Goal: Transaction & Acquisition: Purchase product/service

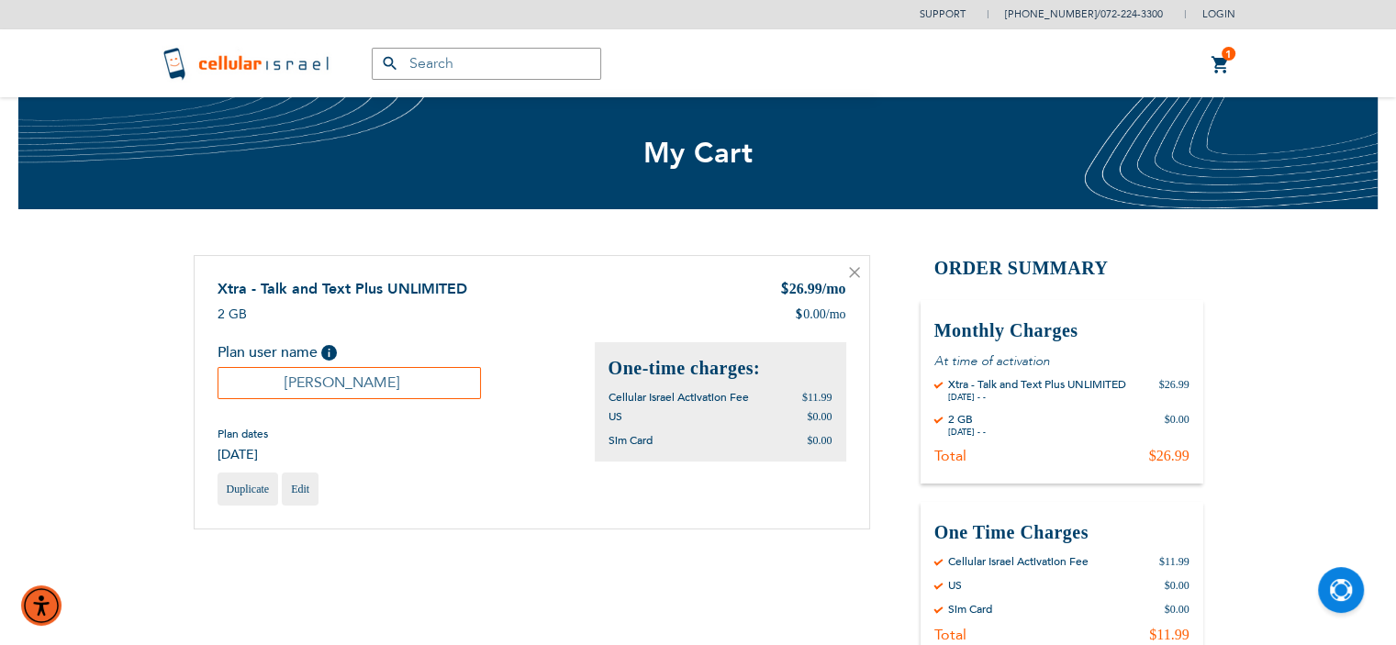
type input "[EMAIL_ADDRESS][DOMAIN_NAME]"
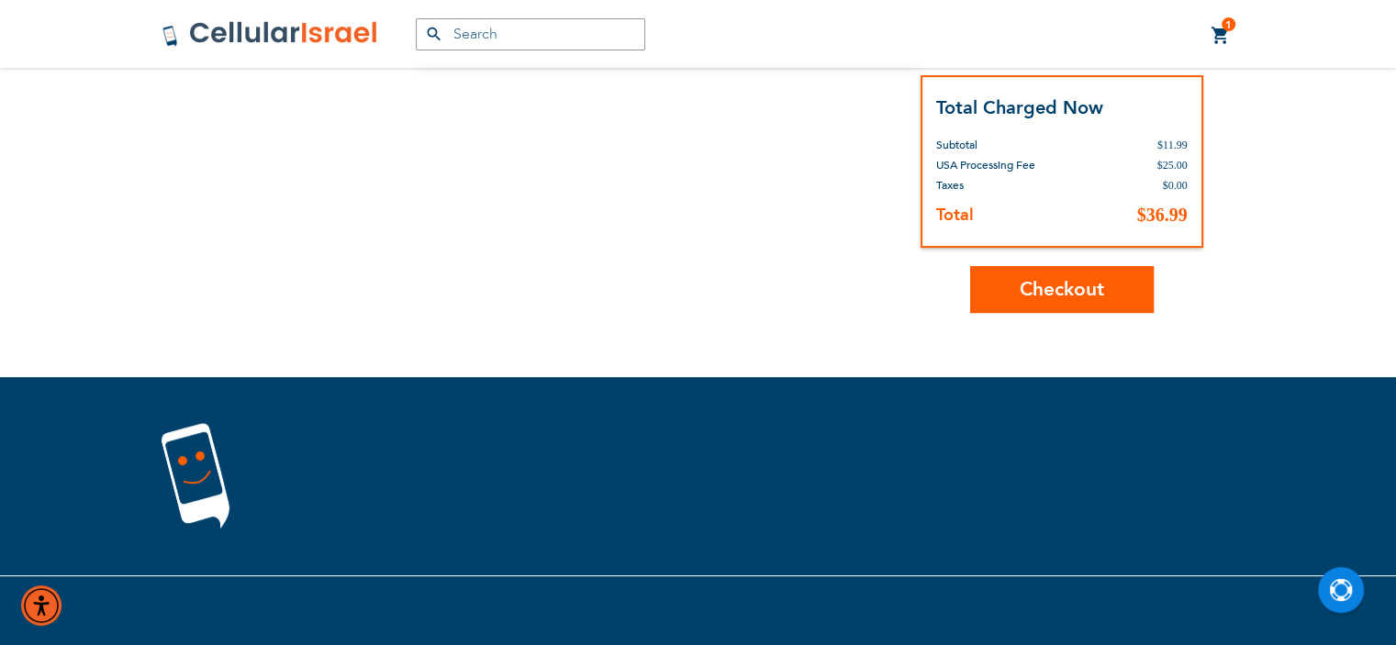
scroll to position [628, 0]
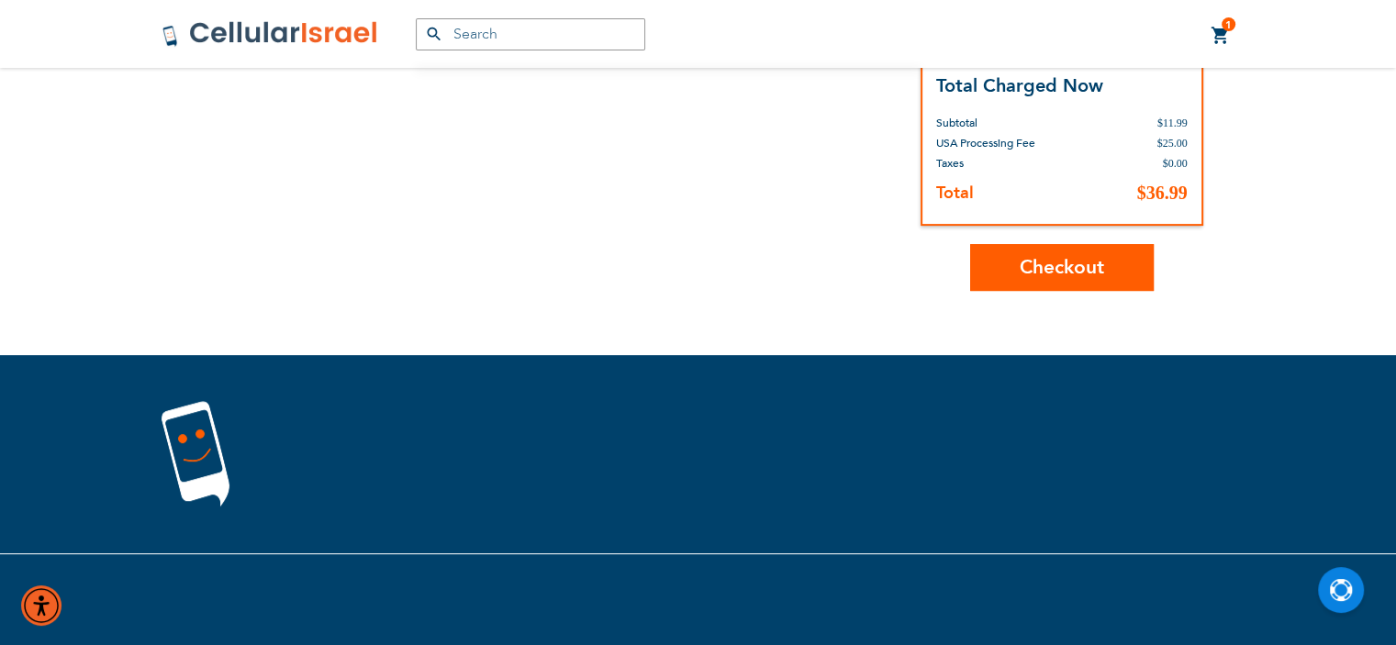
click at [1079, 260] on span "Checkout" at bounding box center [1062, 267] width 84 height 27
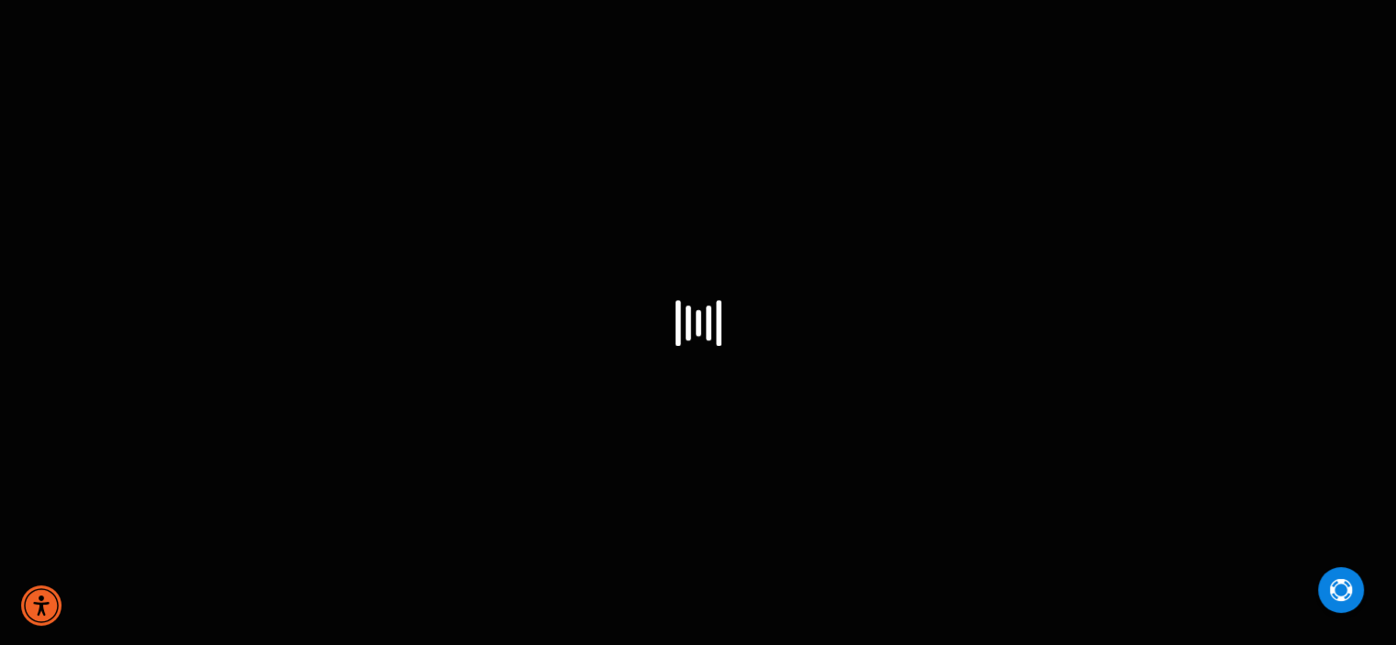
select select "US"
select select "43"
select select "US"
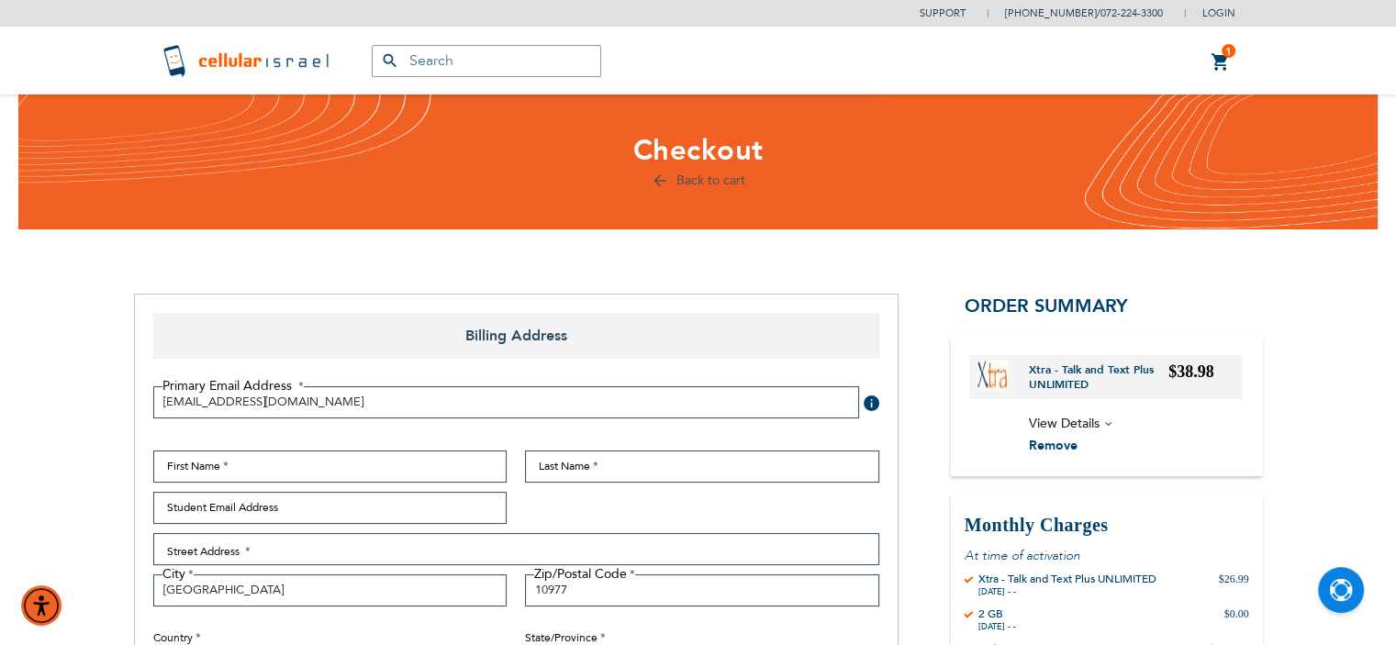
checkbox input "true"
type input "[EMAIL_ADDRESS][DOMAIN_NAME]"
click at [304, 337] on span "Shipping Address" at bounding box center [516, 336] width 726 height 46
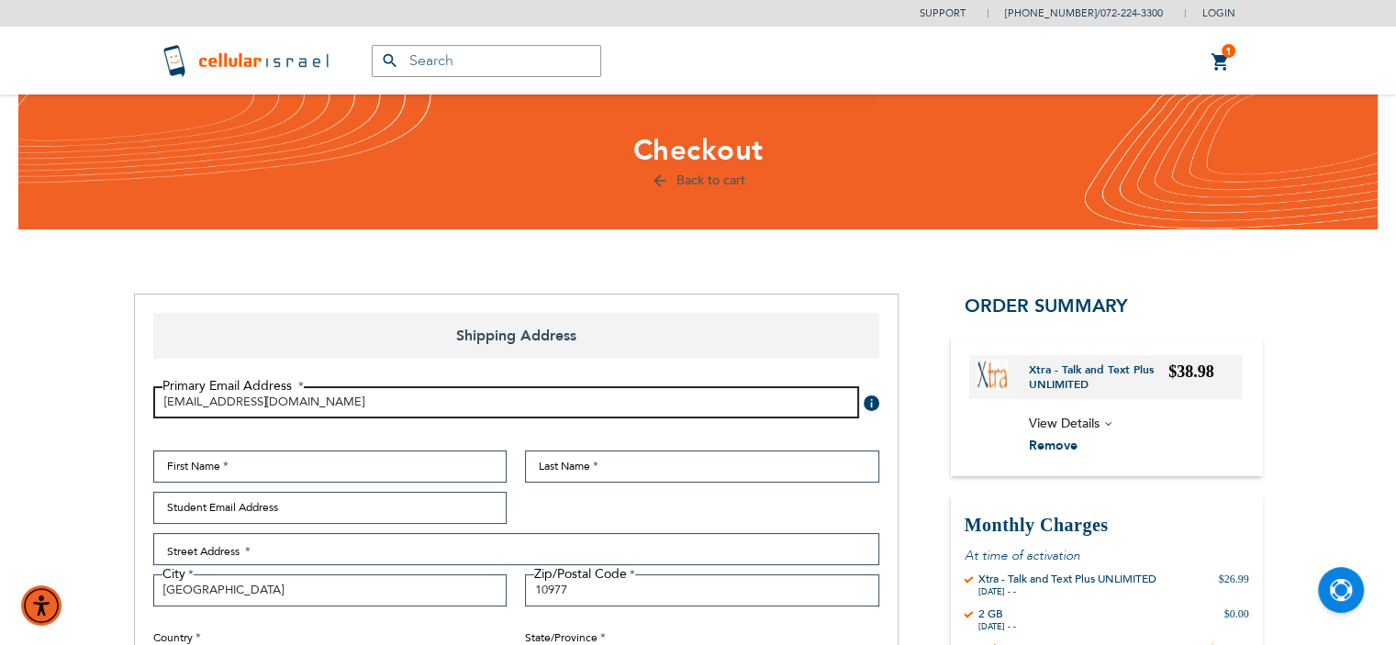
click at [294, 407] on input "[EMAIL_ADDRESS][DOMAIN_NAME]" at bounding box center [506, 402] width 706 height 32
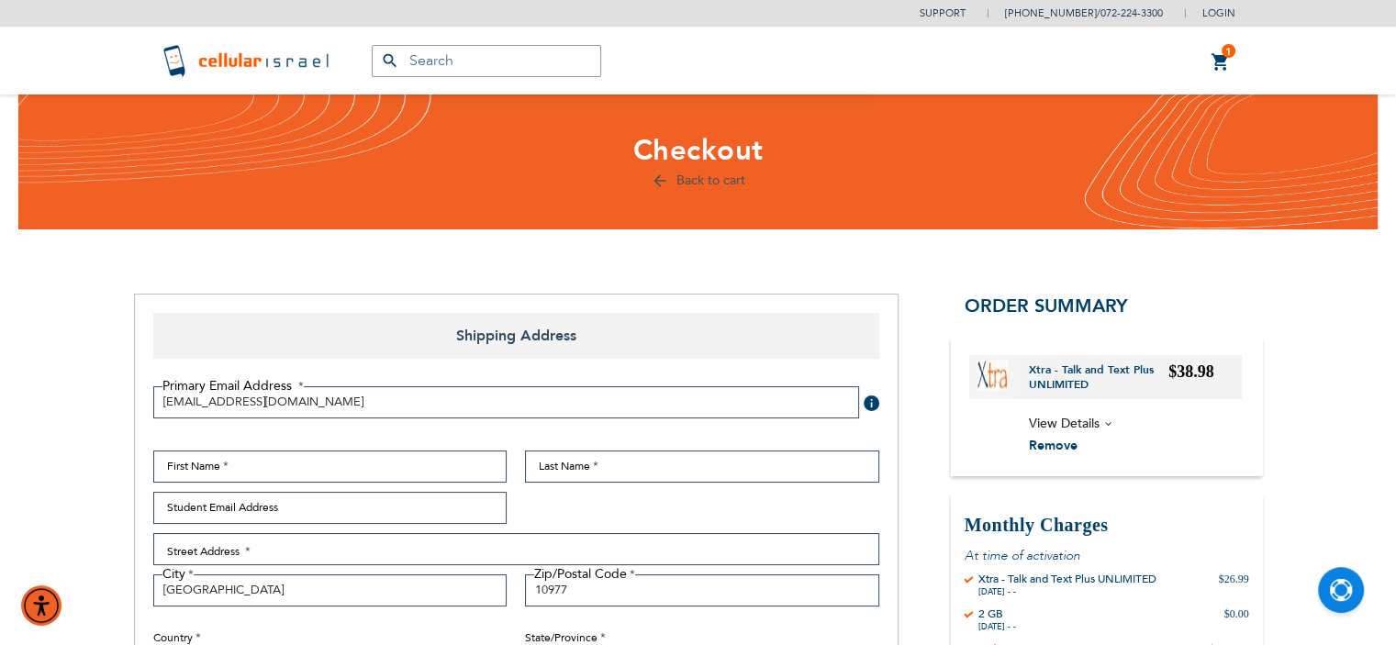
click at [1223, 55] on span "1 1 items" at bounding box center [1229, 51] width 14 height 14
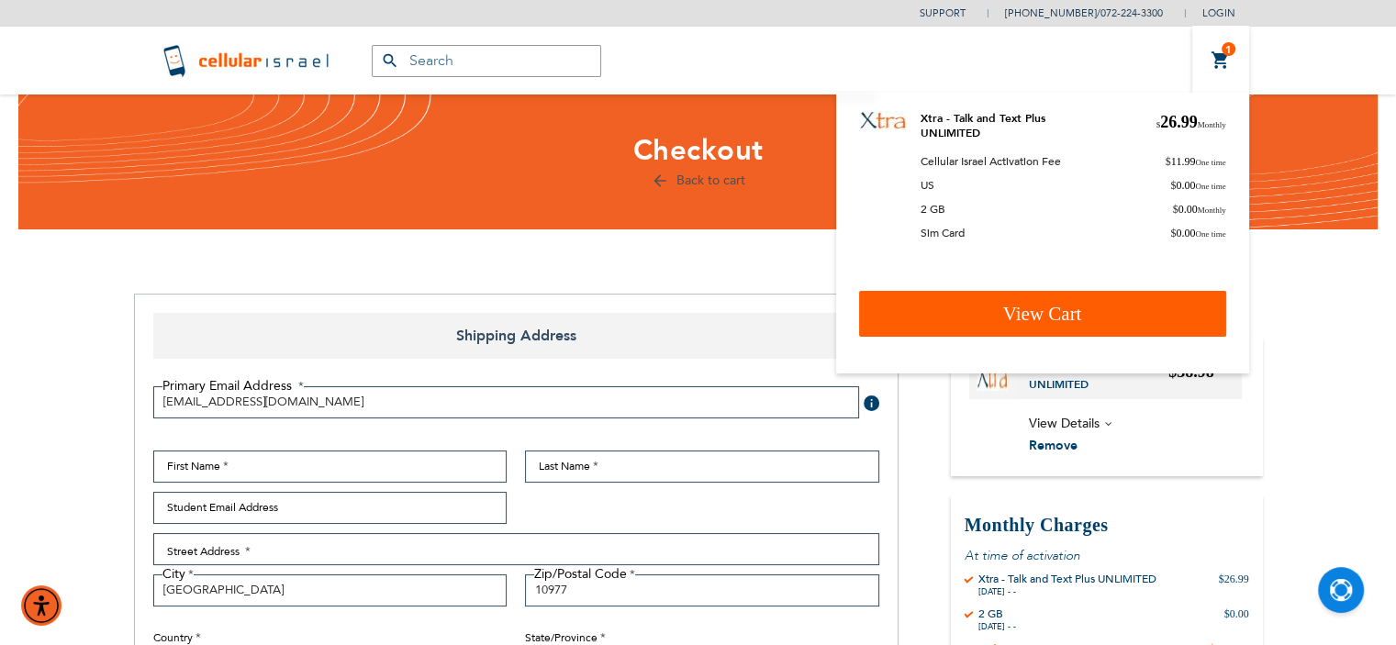
click at [1064, 310] on span "View Cart" at bounding box center [1042, 314] width 79 height 22
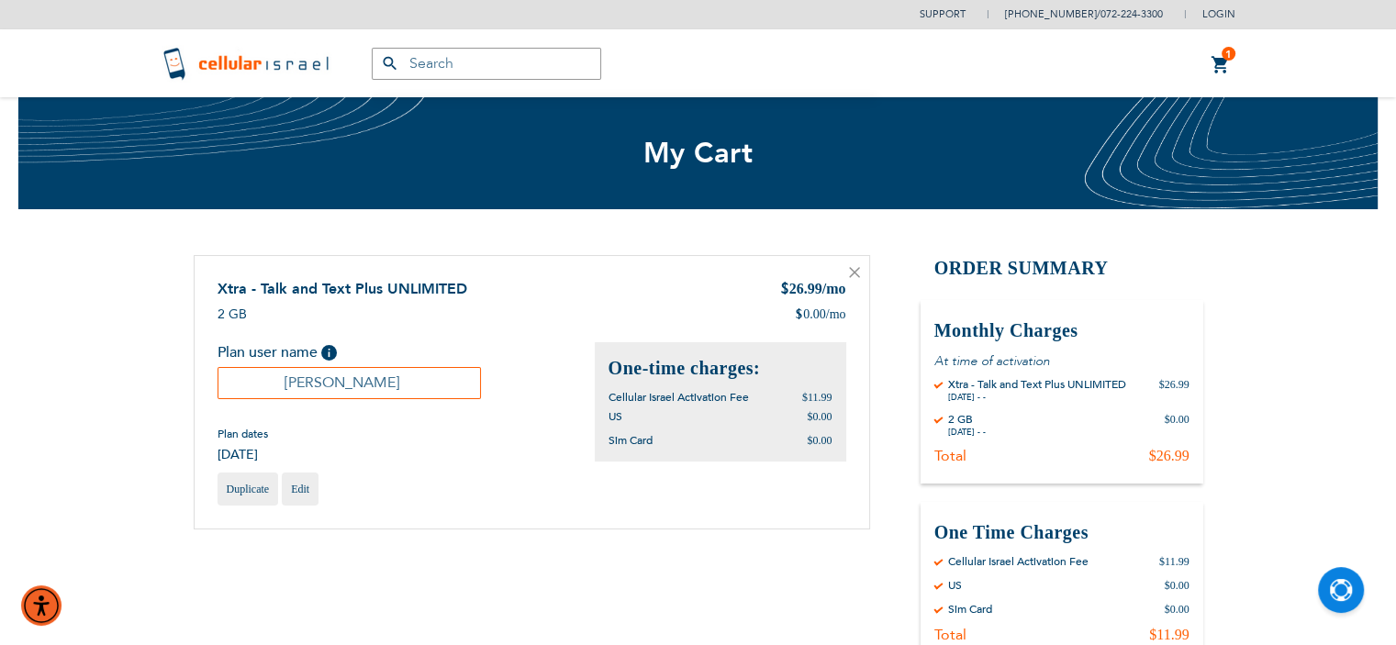
type input "[EMAIL_ADDRESS][DOMAIN_NAME]"
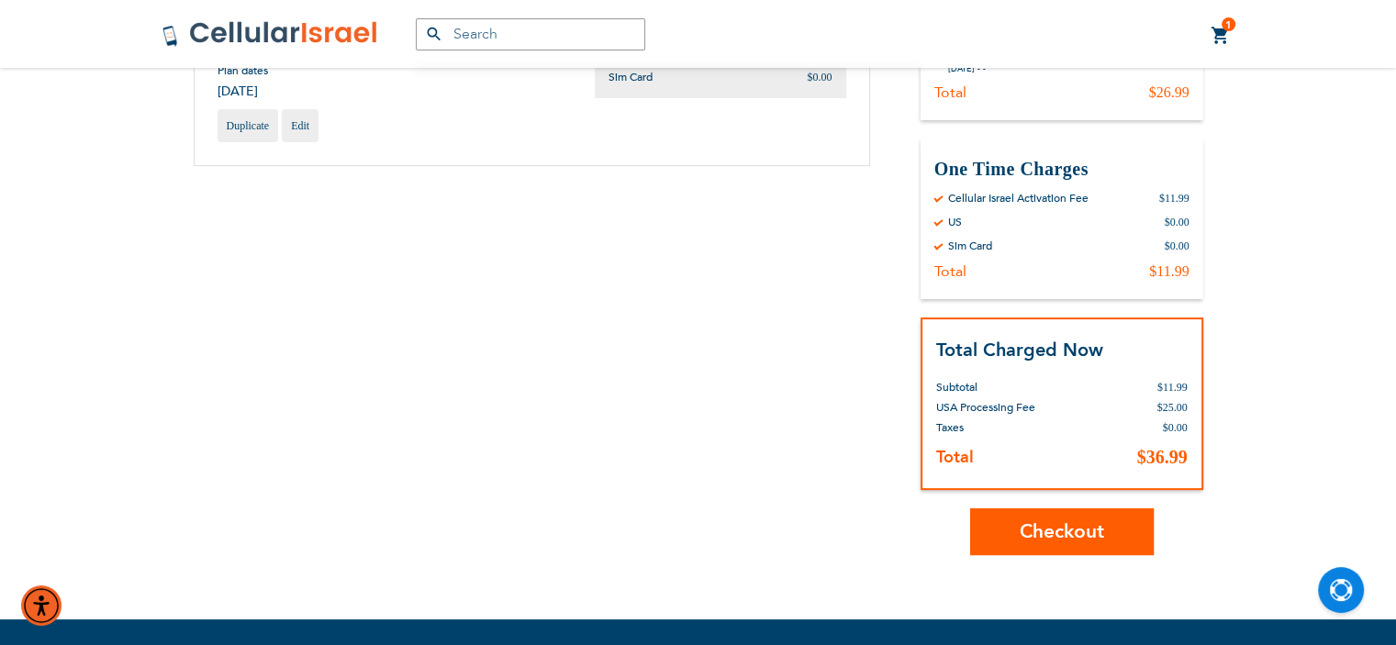
scroll to position [367, 0]
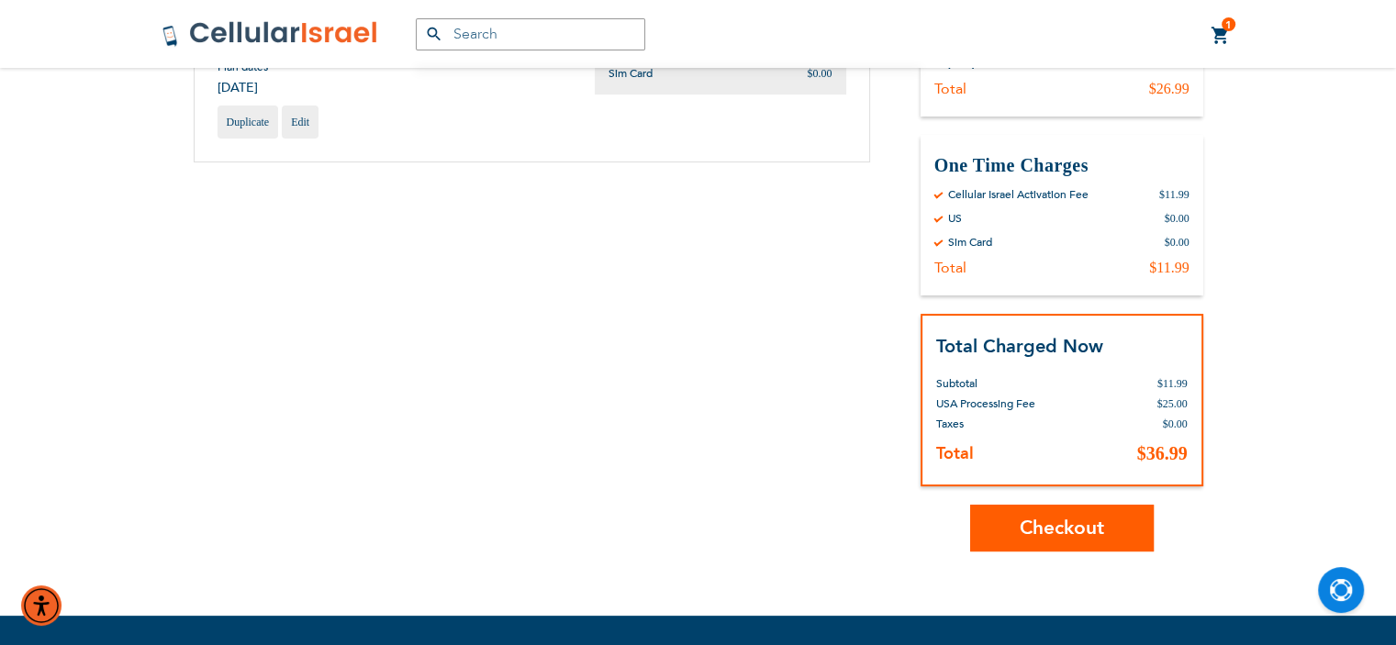
click at [1093, 508] on button "Checkout" at bounding box center [1062, 528] width 184 height 47
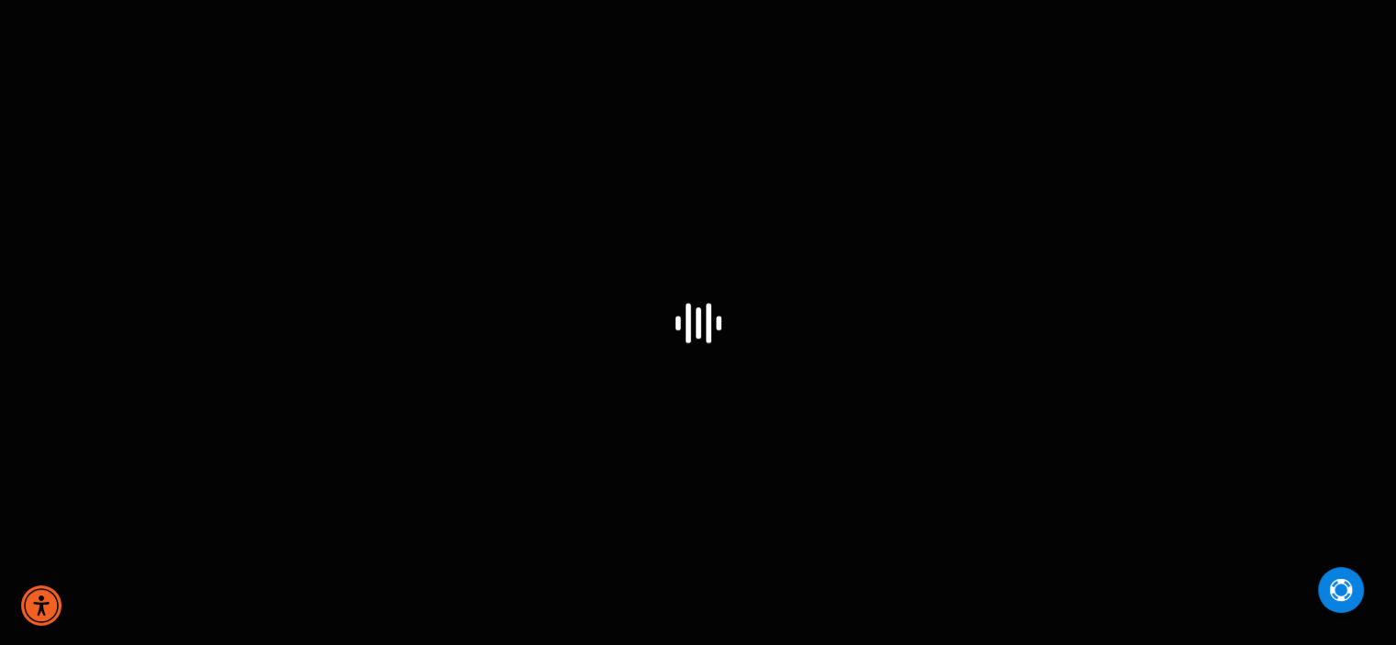
select select "US"
select select "43"
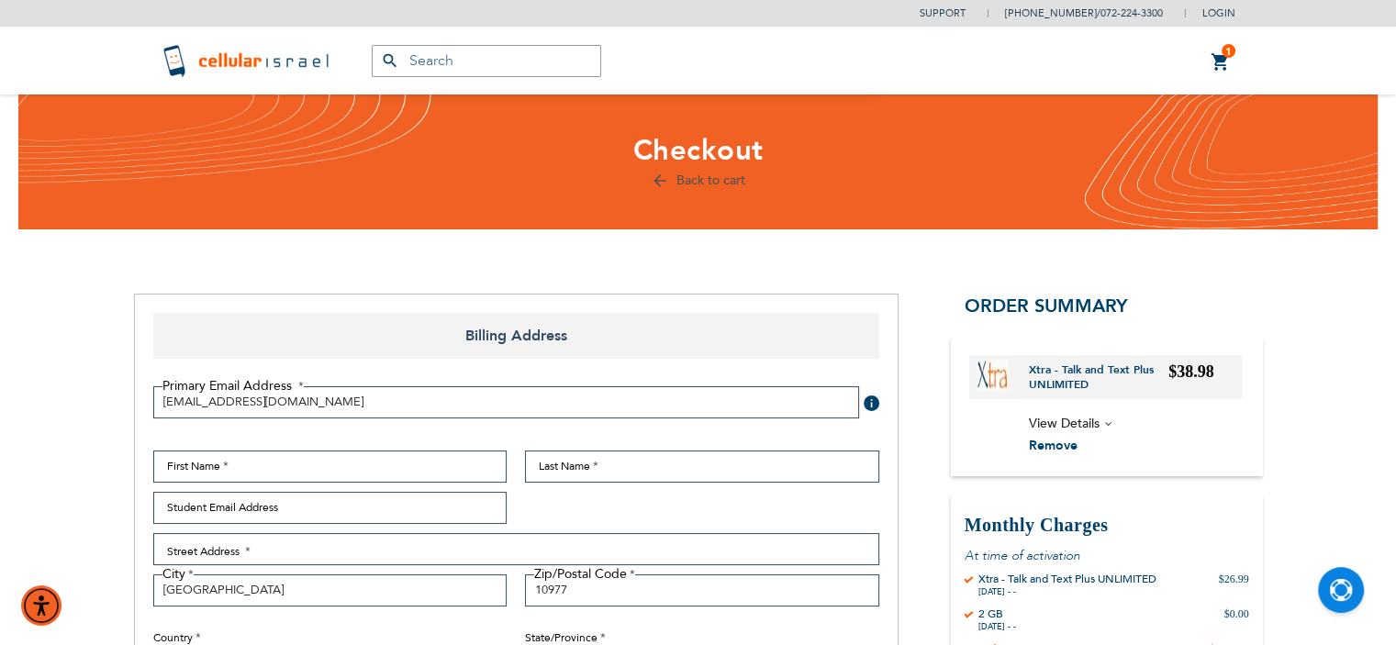
type input "[EMAIL_ADDRESS][DOMAIN_NAME]"
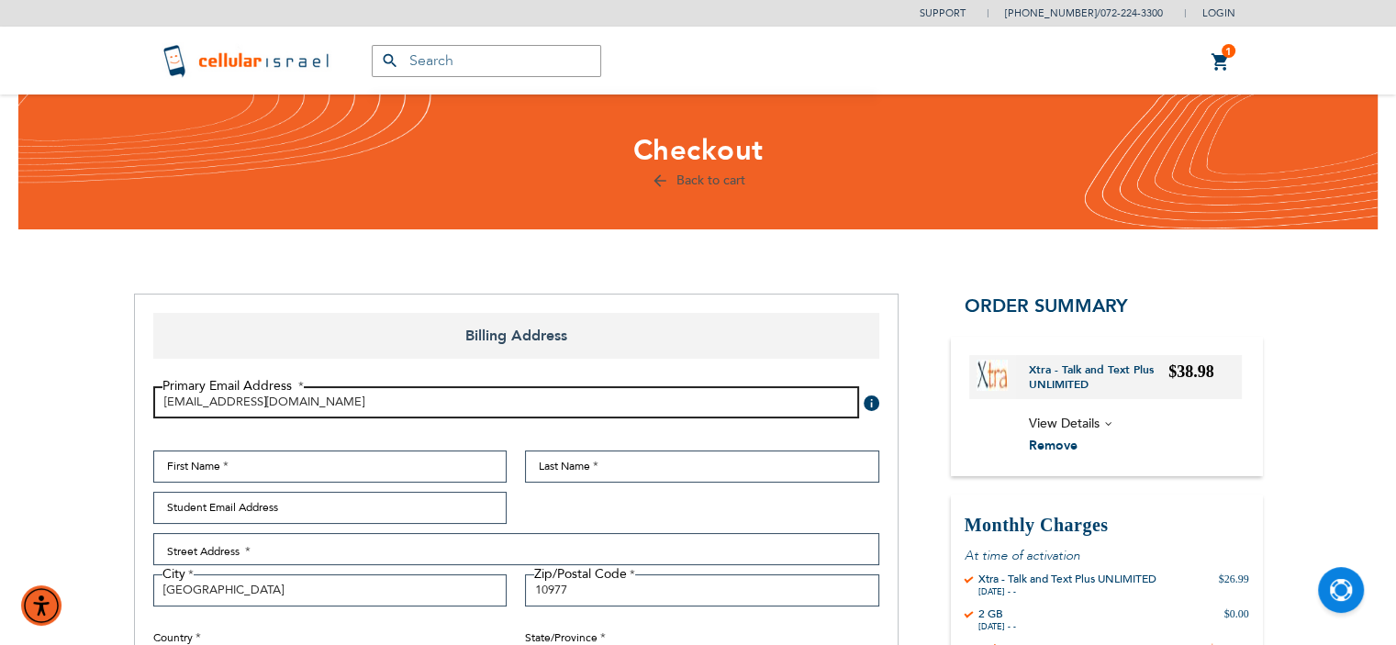
click at [429, 397] on input "[EMAIL_ADDRESS][DOMAIN_NAME]" at bounding box center [506, 402] width 706 height 32
type input "m"
